Goal: Check status: Check status

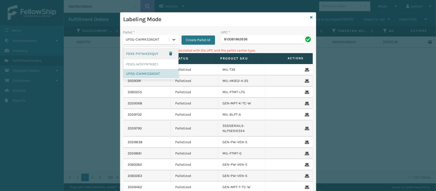
click at [172, 39] on icon at bounding box center [174, 39] width 5 height 5
click at [146, 63] on div "FDXG-WDVYNTK6C1" at bounding box center [150, 64] width 55 height 9
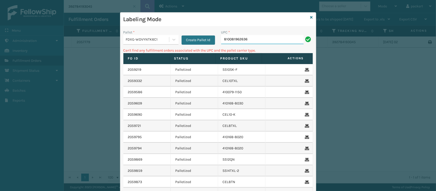
click at [251, 41] on input "810081962636" at bounding box center [262, 39] width 83 height 9
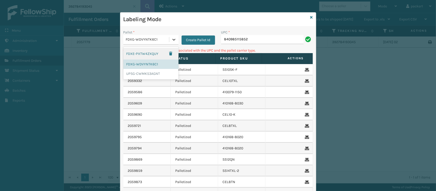
click at [173, 40] on icon at bounding box center [174, 39] width 5 height 5
click at [152, 54] on div "FDXE-PXTW4ZXQUY" at bounding box center [150, 54] width 55 height 12
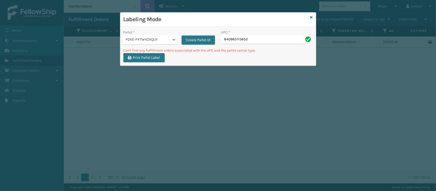
drag, startPoint x: 292, startPoint y: 10, endPoint x: 288, endPoint y: 38, distance: 27.6
click at [288, 38] on div "Labeling Mode Pallet * option FDXE-PXTW4ZXQUY, selected. 0 results available. S…" at bounding box center [218, 95] width 436 height 191
click at [288, 38] on input "840985115852" at bounding box center [262, 39] width 83 height 9
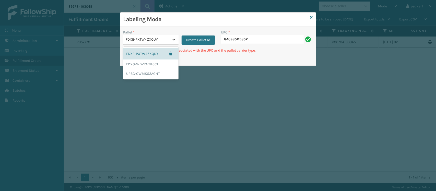
click at [172, 41] on icon at bounding box center [174, 39] width 5 height 5
click at [150, 70] on div "UPSG-CWMK53AGNT" at bounding box center [150, 73] width 55 height 9
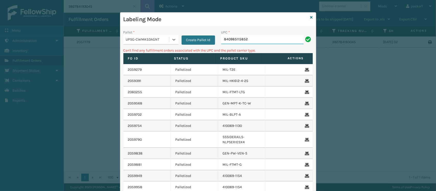
click at [251, 41] on input "840985115852" at bounding box center [262, 39] width 83 height 9
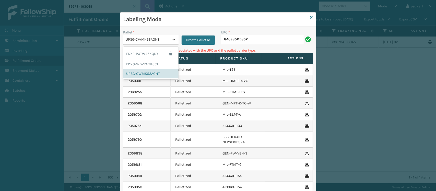
click at [173, 40] on icon at bounding box center [174, 39] width 5 height 5
click at [141, 63] on div "FDXG-WDVYNTK6C1" at bounding box center [150, 64] width 55 height 9
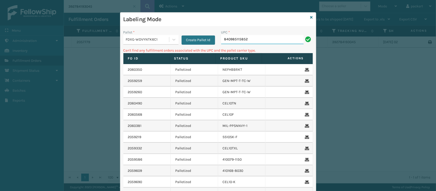
click at [247, 40] on input "840985115852" at bounding box center [262, 39] width 83 height 9
type input "8"
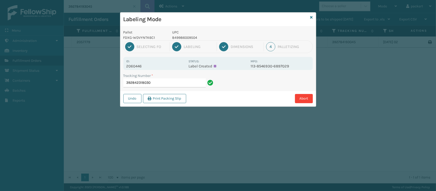
type input "392842318030"
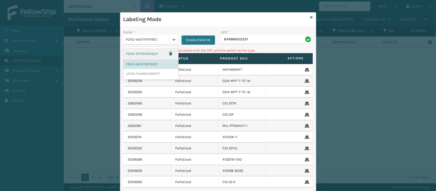
click at [173, 39] on icon at bounding box center [174, 39] width 5 height 5
click at [147, 74] on div "UPSG-CWMK53AGNT" at bounding box center [150, 73] width 55 height 9
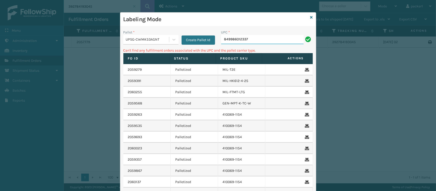
click at [251, 40] on input "849986012337" at bounding box center [262, 39] width 83 height 9
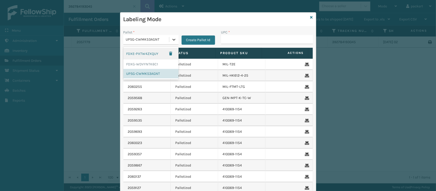
click at [172, 37] on icon at bounding box center [174, 39] width 5 height 5
drag, startPoint x: 163, startPoint y: 63, endPoint x: 159, endPoint y: 62, distance: 4.5
click at [159, 62] on div "FDXG-WDVYNTK6C1" at bounding box center [150, 64] width 55 height 9
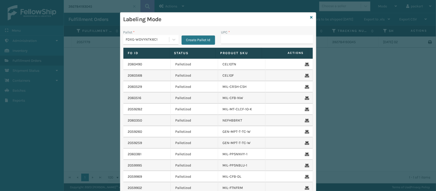
click at [159, 62] on div "2060490" at bounding box center [147, 64] width 38 height 5
click at [228, 40] on input "UPC *" at bounding box center [267, 39] width 92 height 9
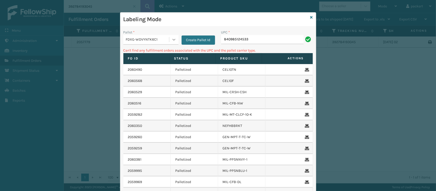
click at [173, 38] on icon at bounding box center [174, 39] width 5 height 5
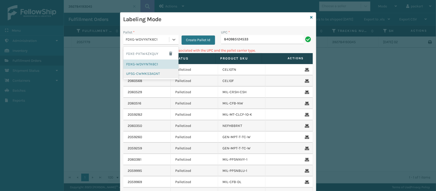
click at [130, 72] on div "UPSG-CWMK53AGNT" at bounding box center [150, 73] width 55 height 9
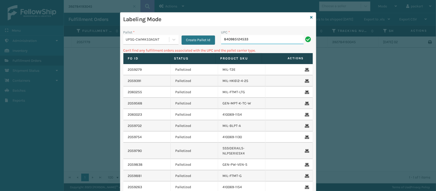
click at [249, 39] on input "840985124533" at bounding box center [262, 39] width 83 height 9
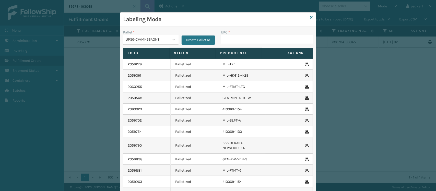
click at [221, 39] on input "UPC *" at bounding box center [267, 39] width 92 height 9
click at [221, 39] on input "804879477570" at bounding box center [262, 39] width 83 height 9
click at [268, 39] on input "804879477570" at bounding box center [262, 39] width 83 height 9
type input "804879477570"
